Goal: Task Accomplishment & Management: Complete application form

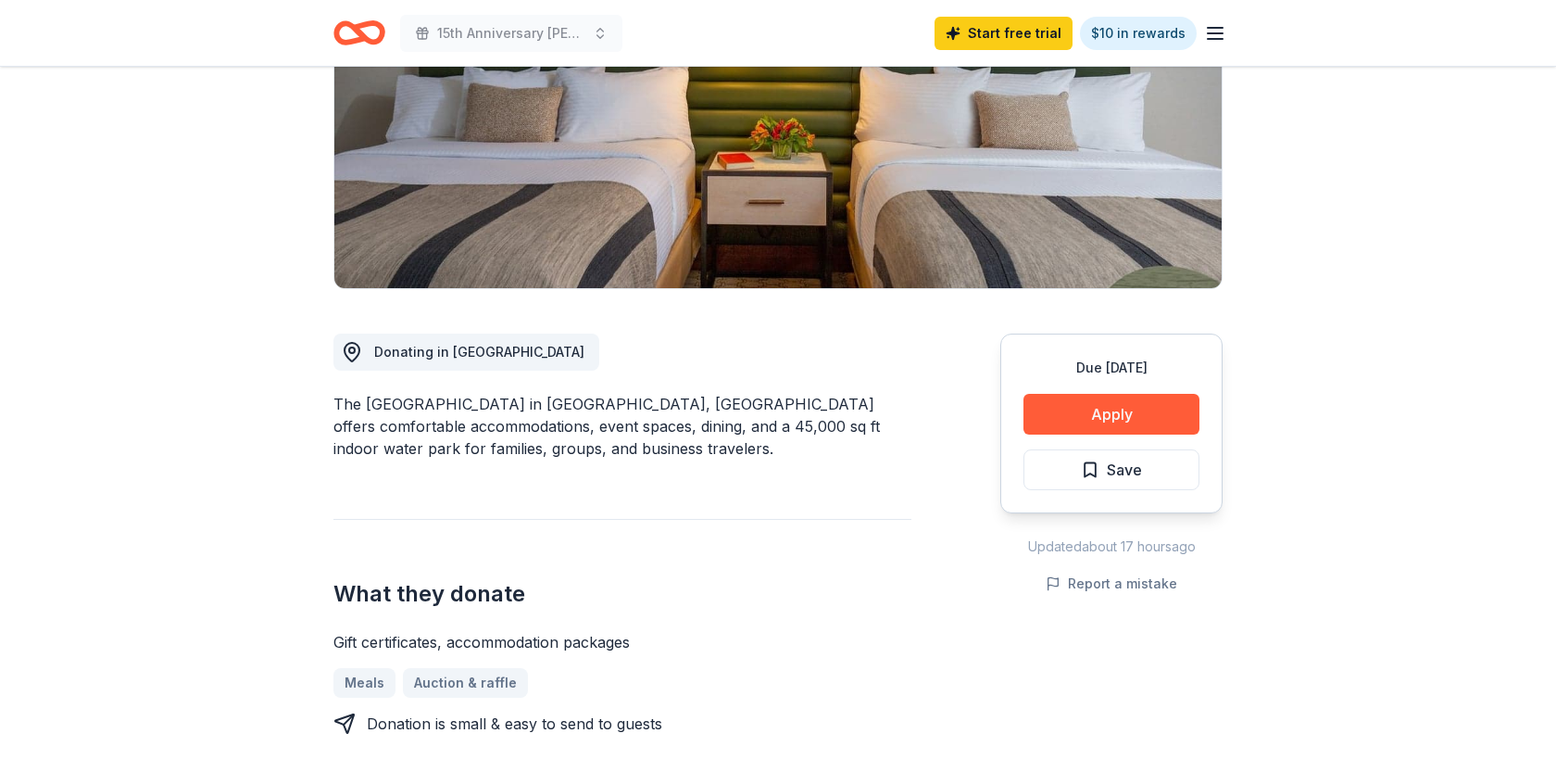
scroll to position [275, 0]
click at [1069, 409] on button "Apply" at bounding box center [1112, 413] width 176 height 41
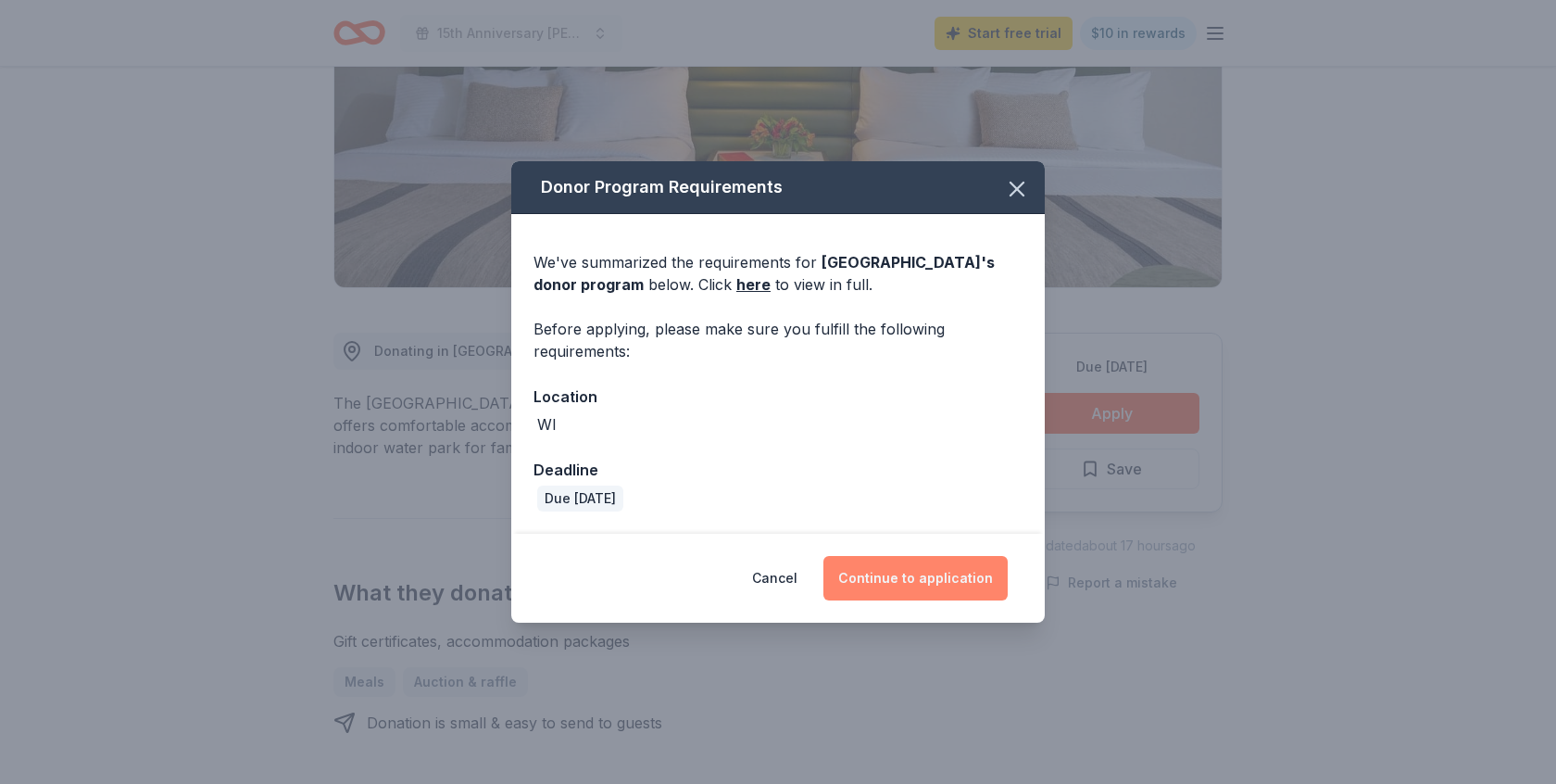
click at [916, 577] on button "Continue to application" at bounding box center [916, 578] width 184 height 44
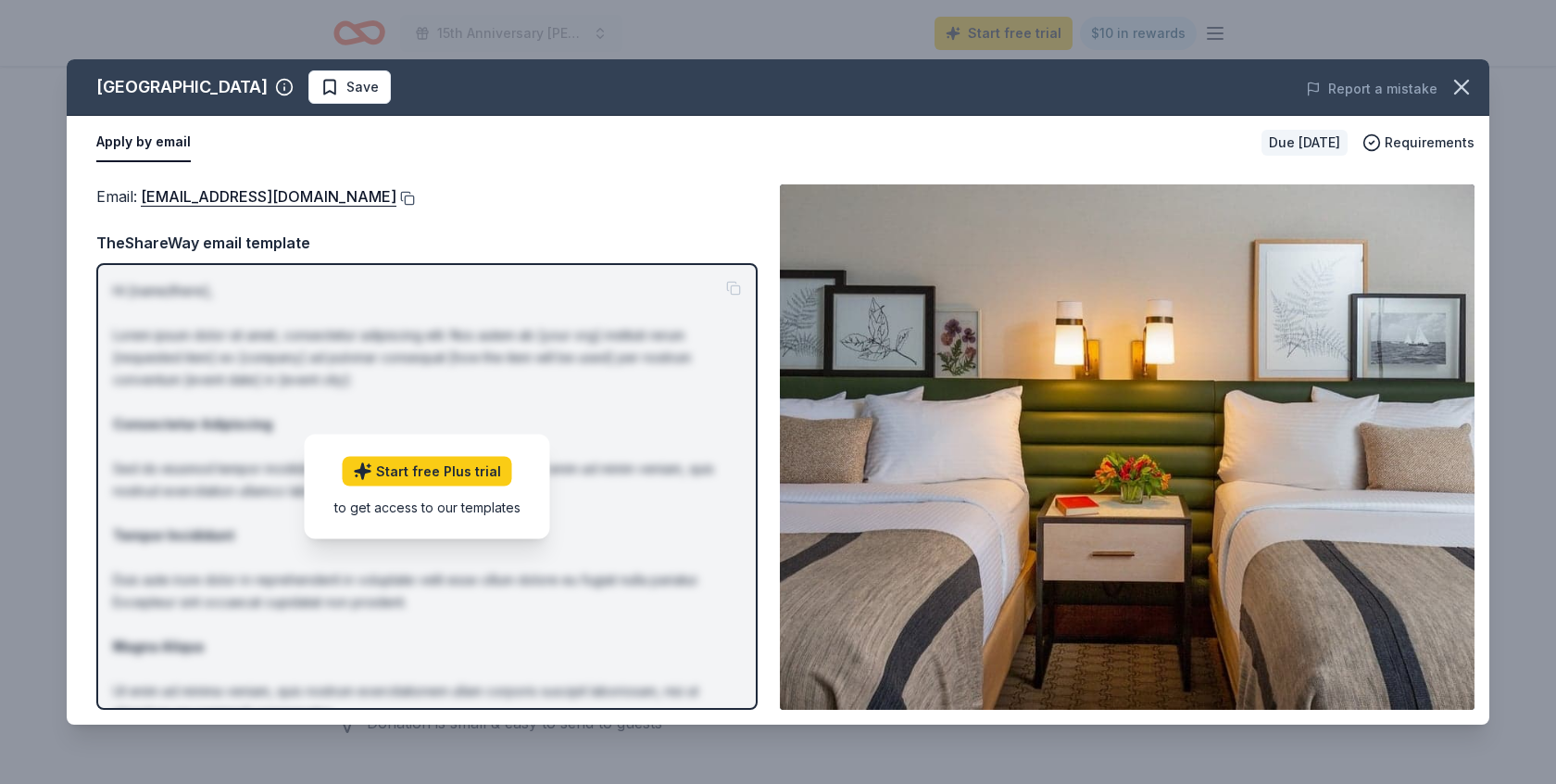
click at [398, 198] on button at bounding box center [406, 198] width 19 height 15
click at [1461, 82] on icon "button" at bounding box center [1461, 87] width 26 height 26
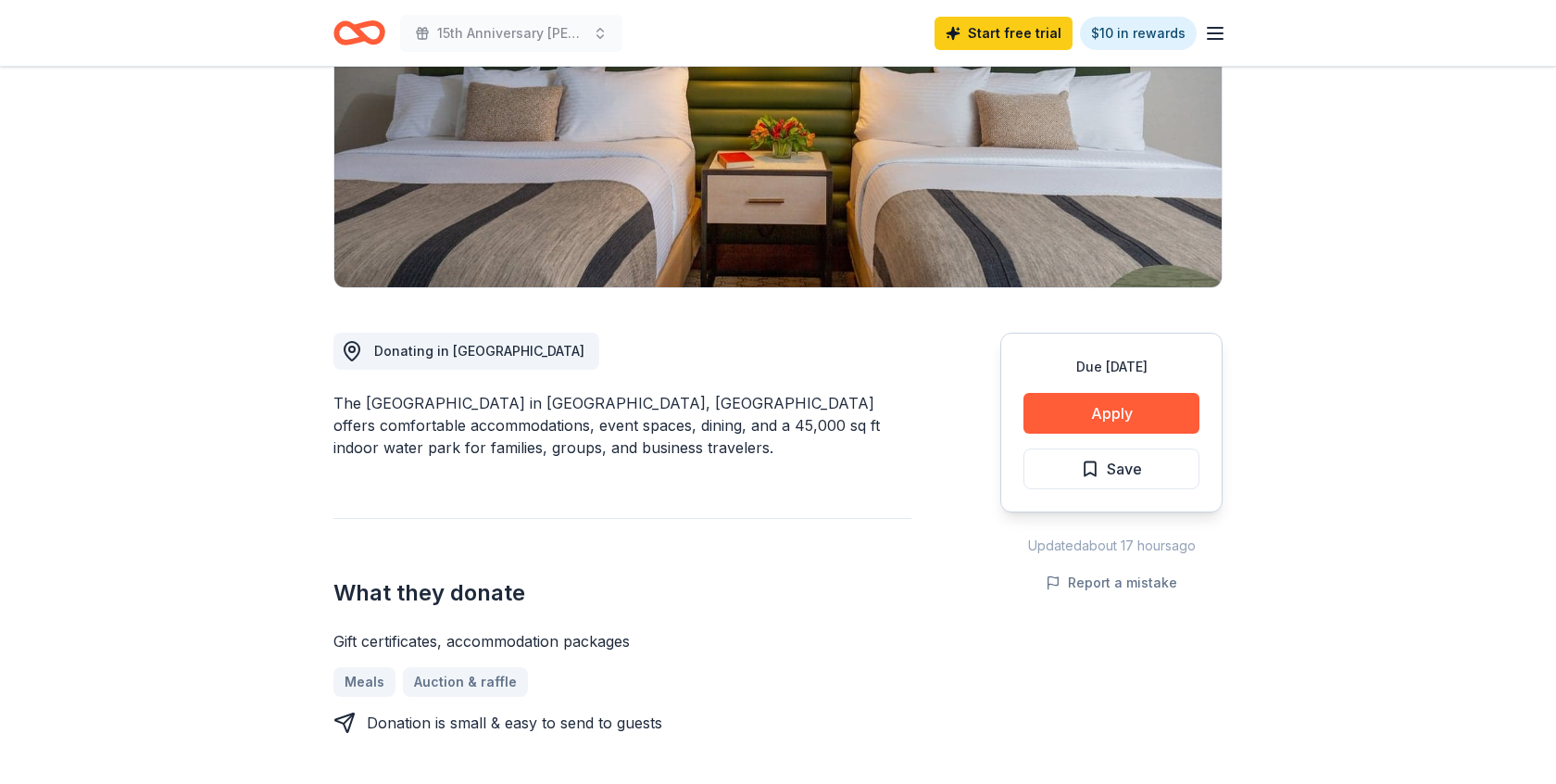
scroll to position [0, 0]
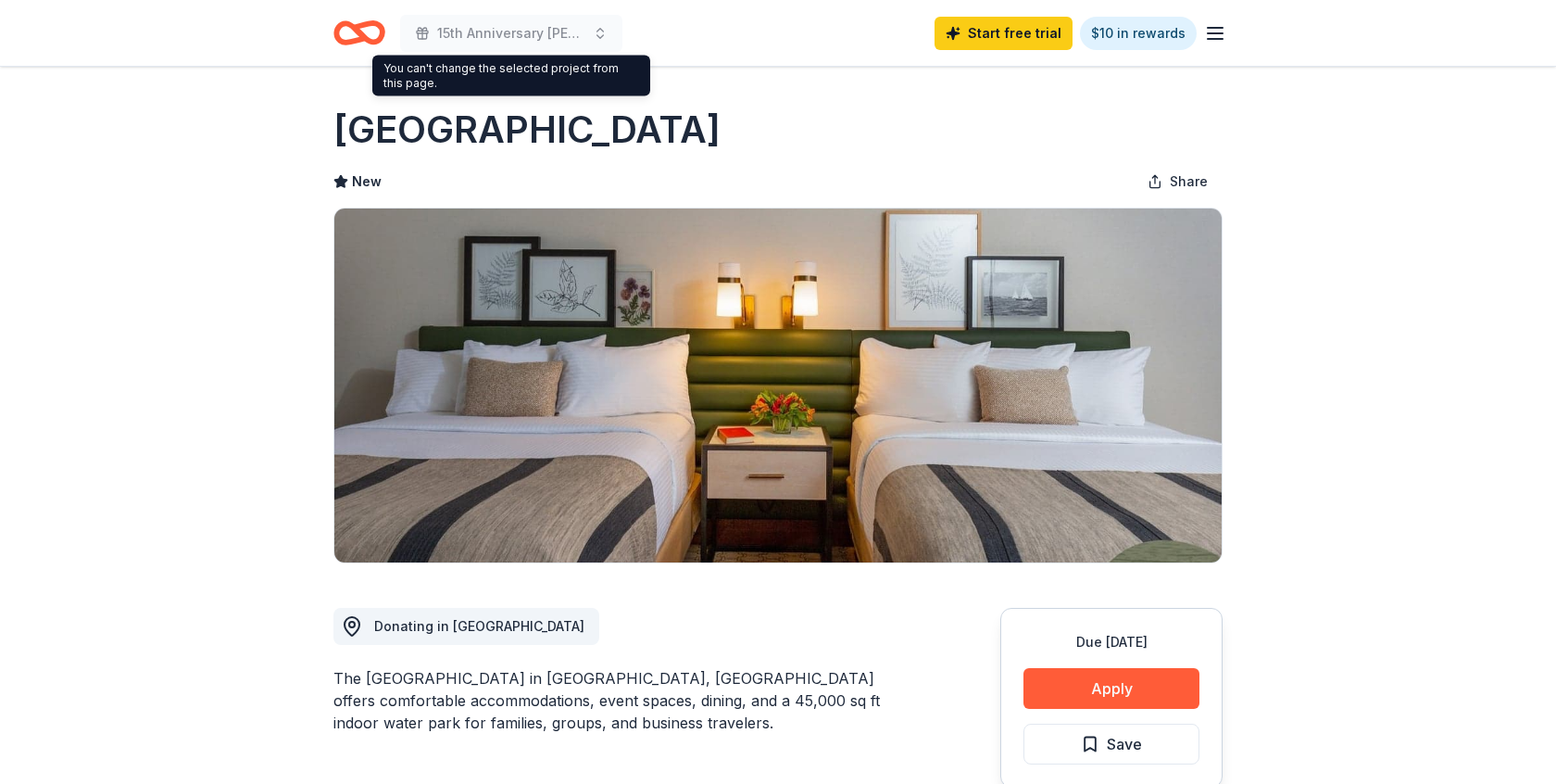
click at [368, 30] on icon "Home" at bounding box center [360, 32] width 52 height 44
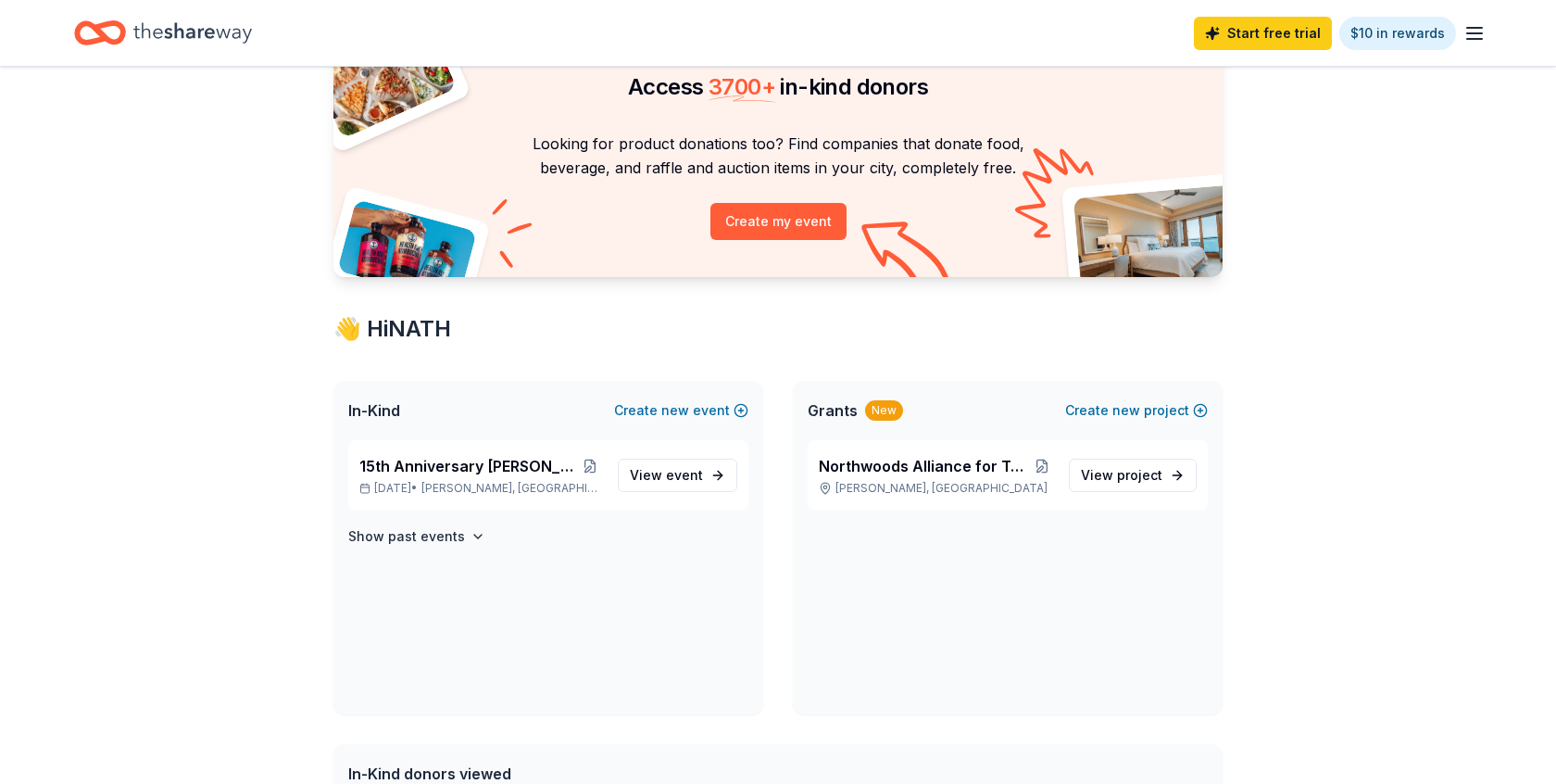
scroll to position [114, 0]
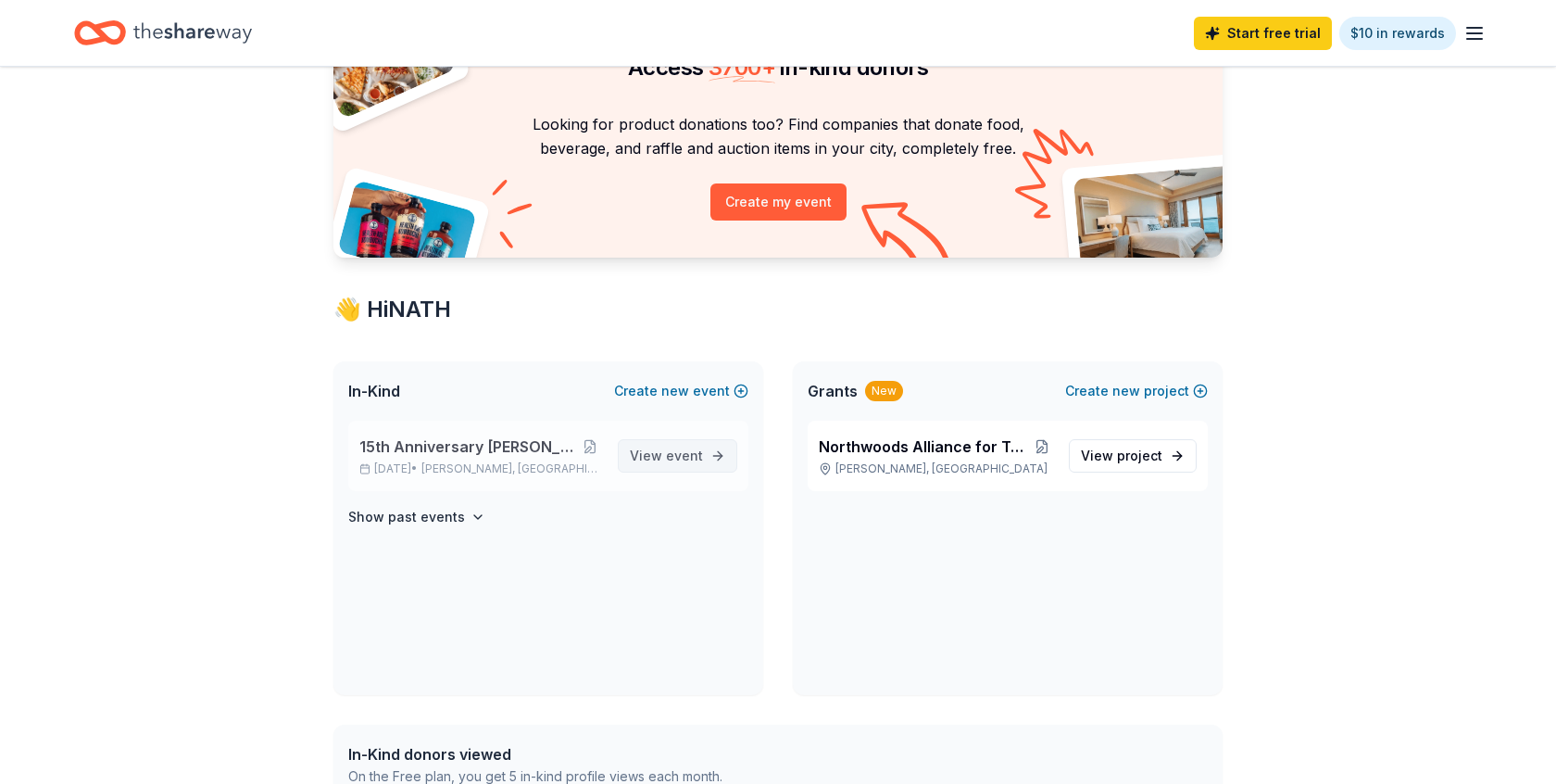
click at [662, 458] on span "View event" at bounding box center [666, 456] width 73 height 22
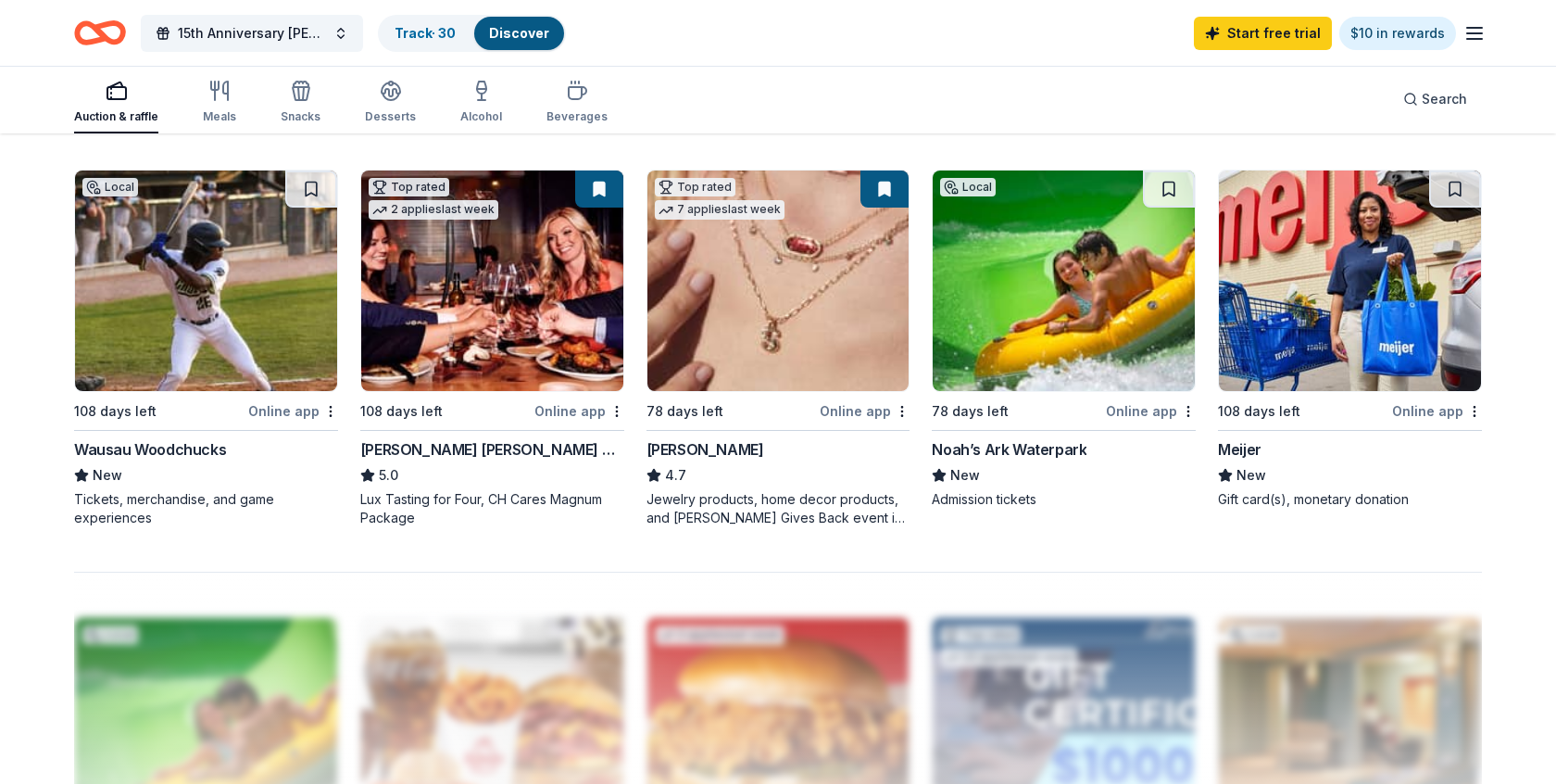
scroll to position [1384, 0]
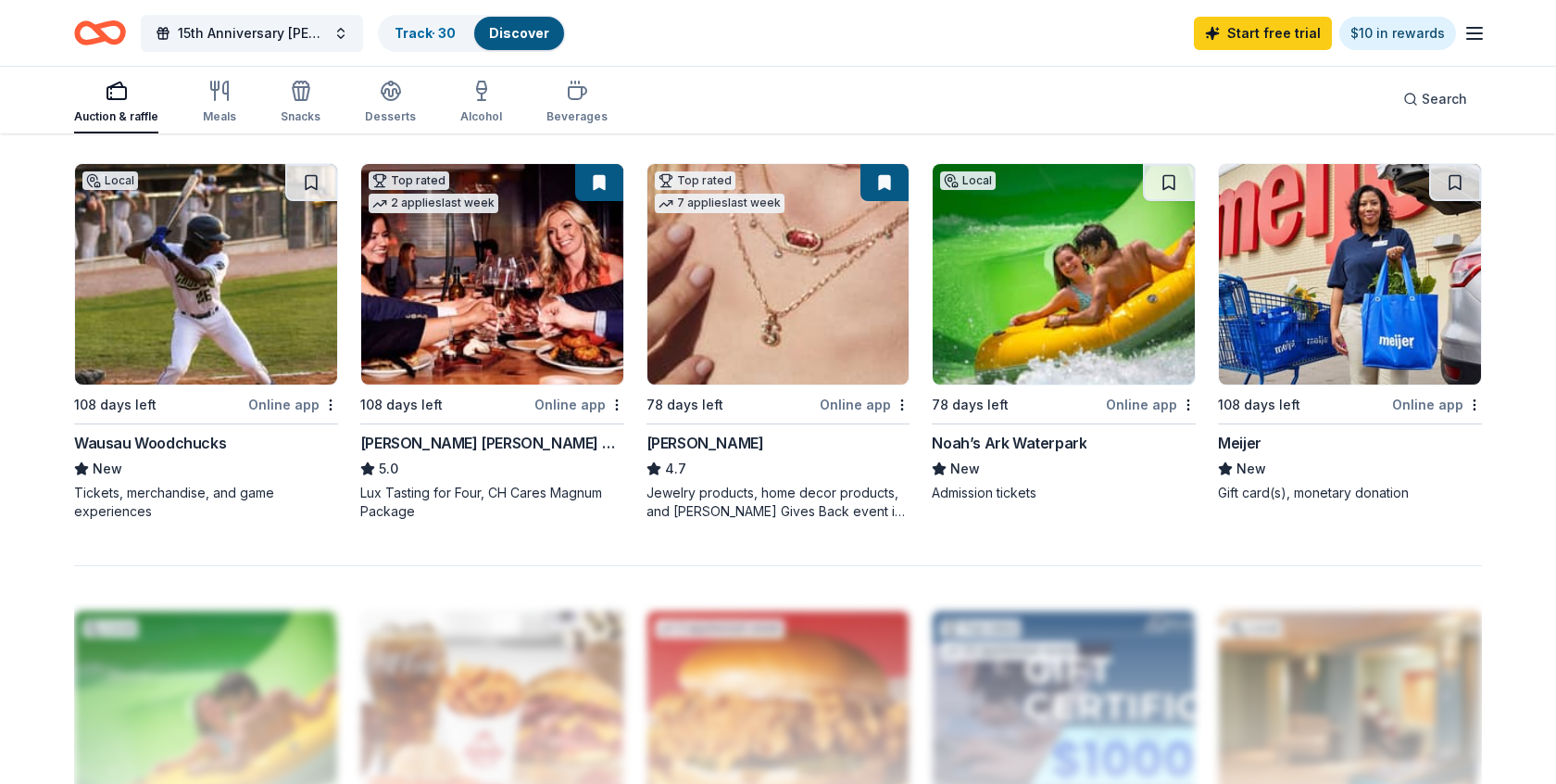
click at [1080, 351] on img at bounding box center [1064, 274] width 262 height 221
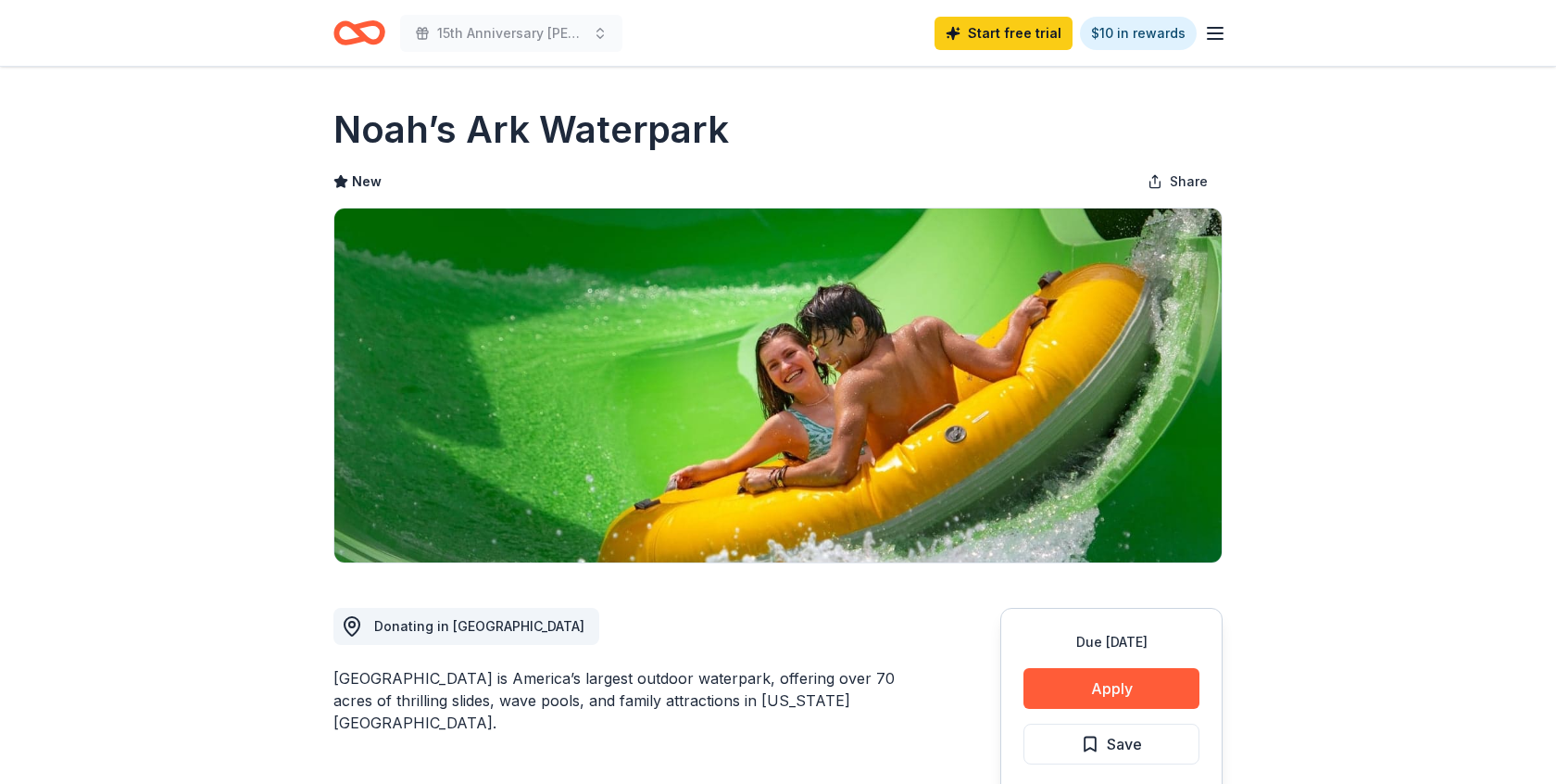
scroll to position [171, 0]
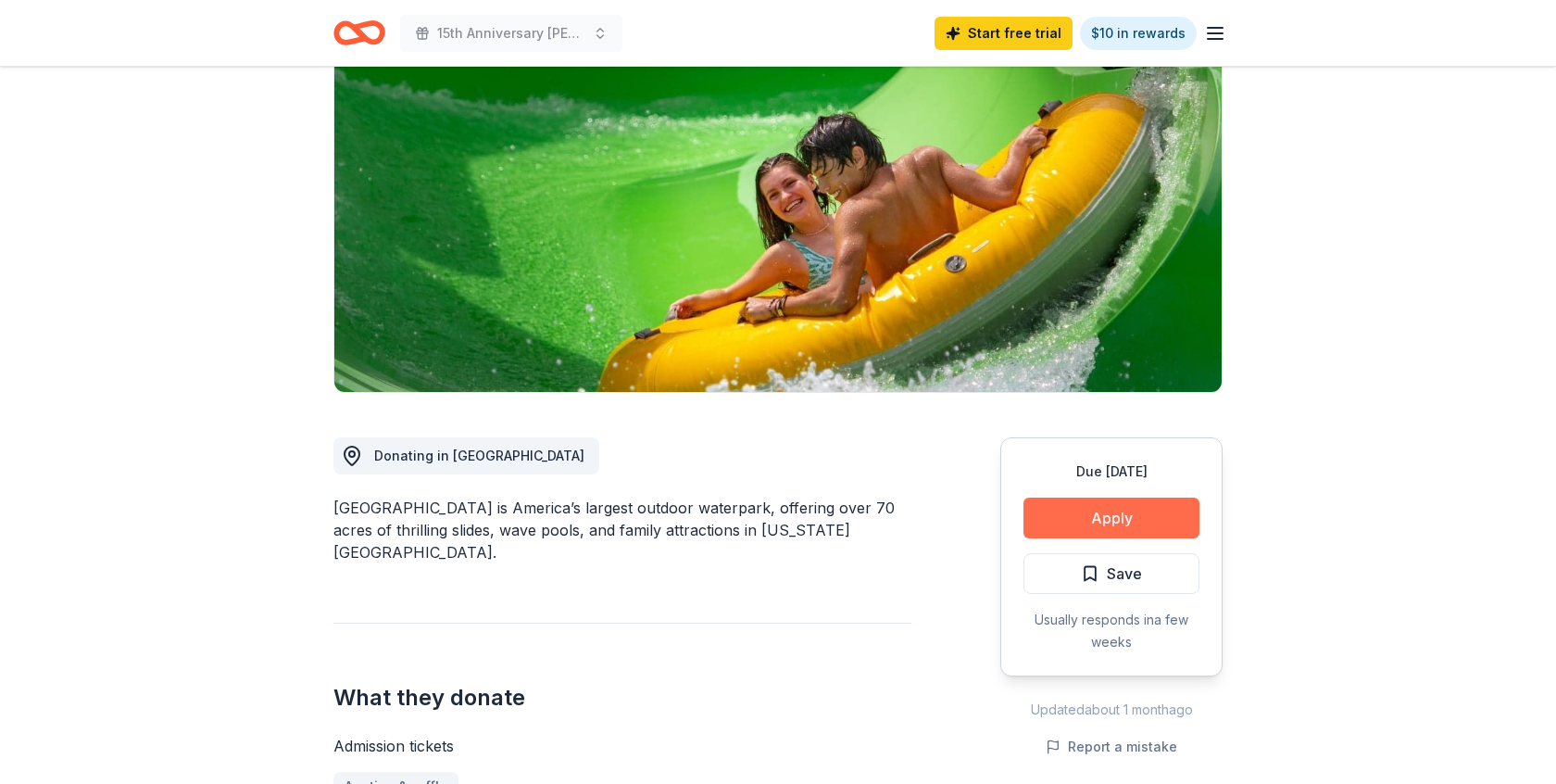
click at [1109, 520] on button "Apply" at bounding box center [1112, 518] width 176 height 41
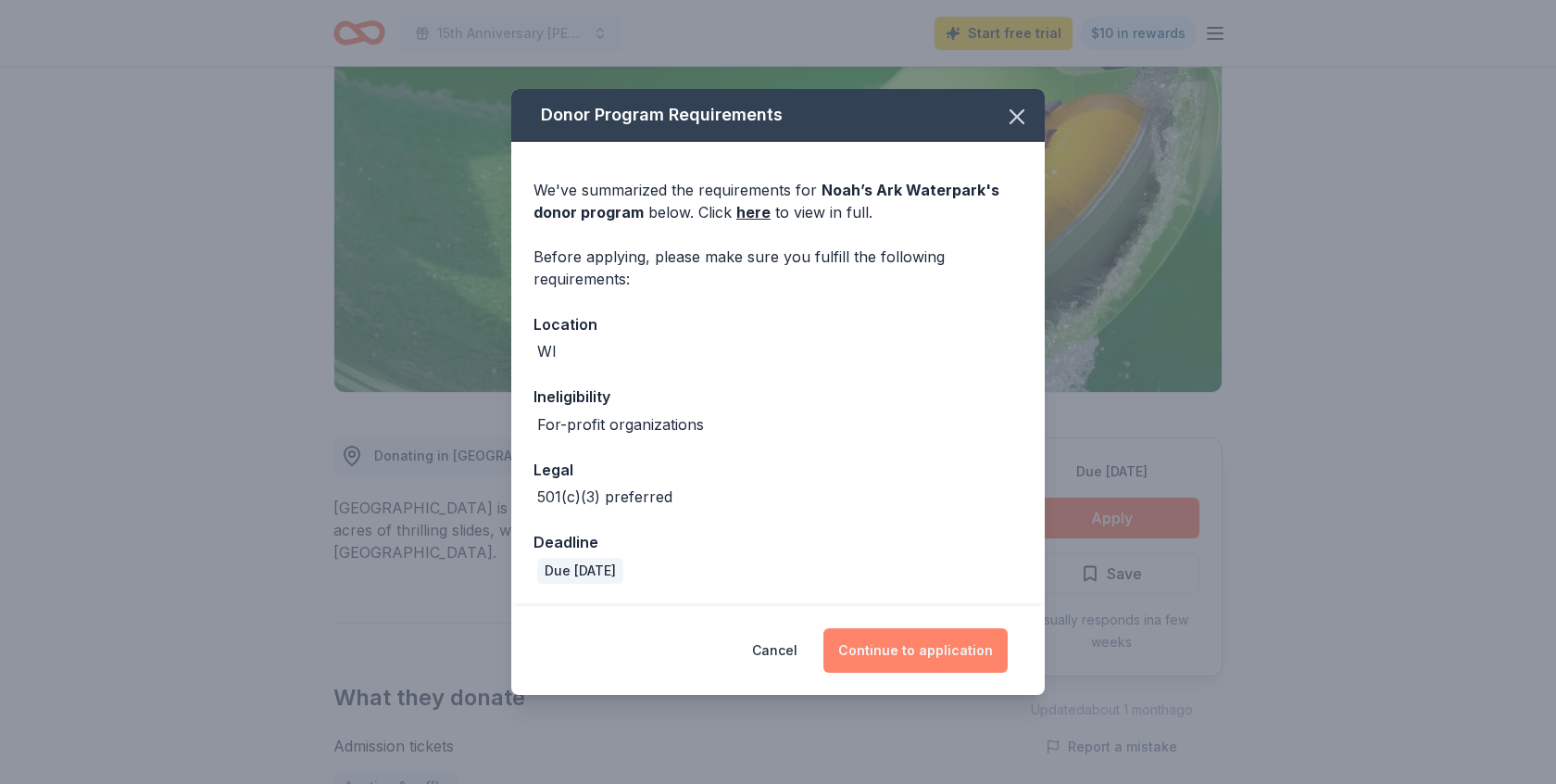
click at [891, 665] on button "Continue to application" at bounding box center [916, 651] width 184 height 44
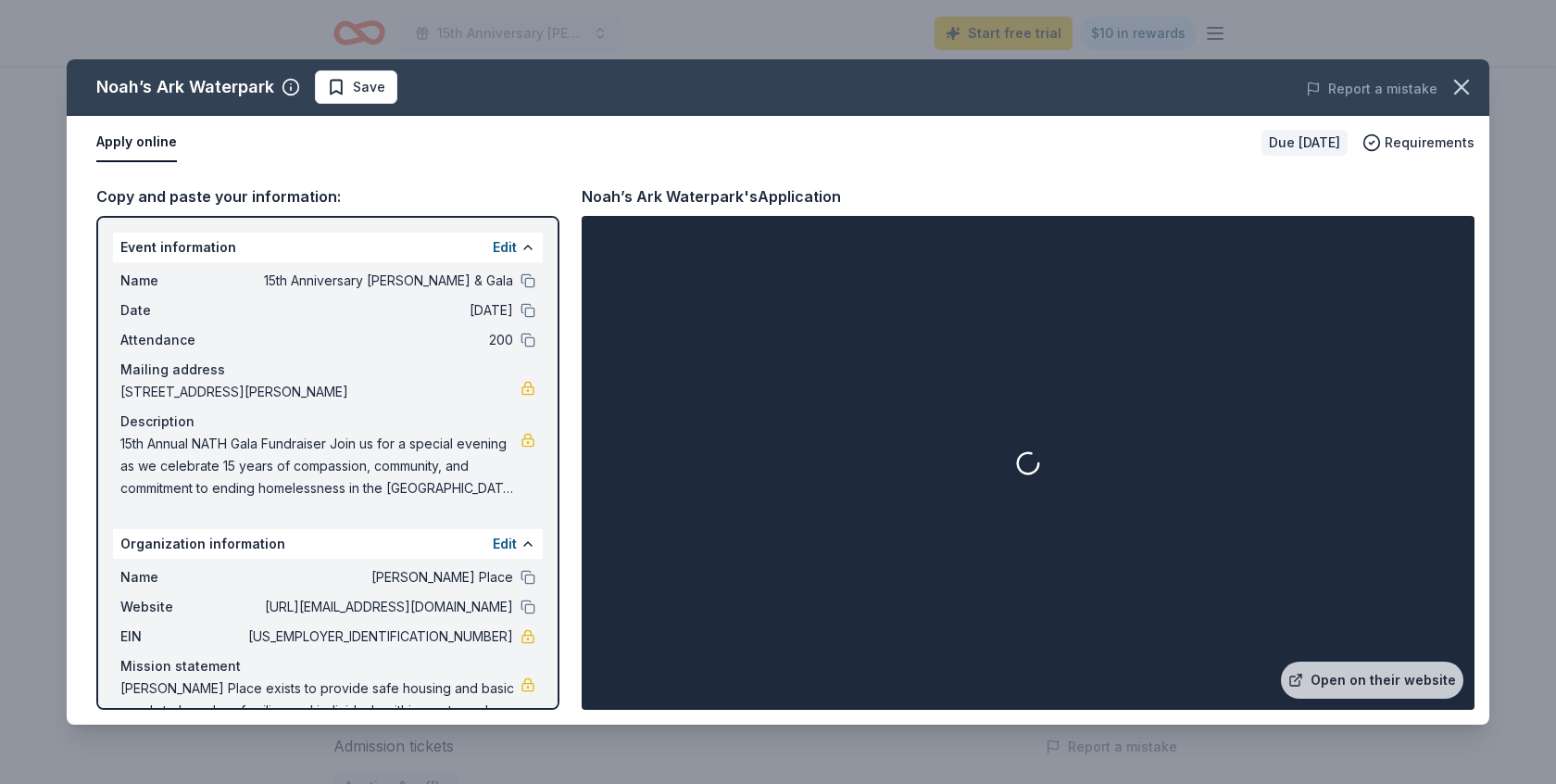
scroll to position [59, 0]
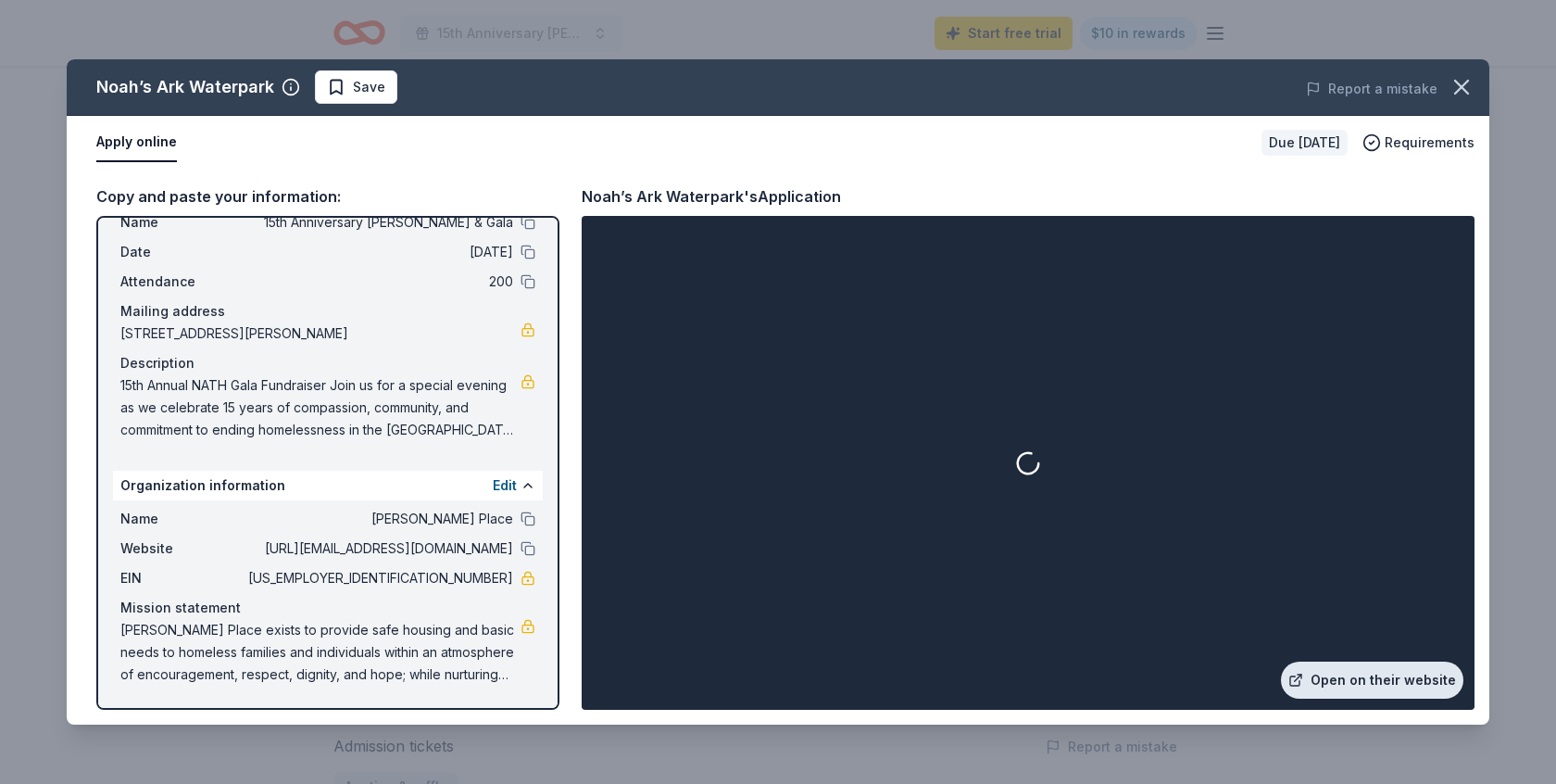
click at [1384, 685] on link "Open on their website" at bounding box center [1372, 680] width 183 height 37
